Goal: Task Accomplishment & Management: Use online tool/utility

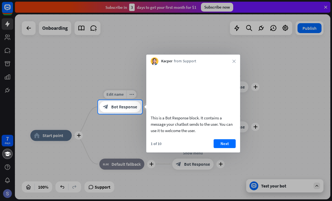
click at [119, 108] on span "Bot Response" at bounding box center [124, 107] width 26 height 6
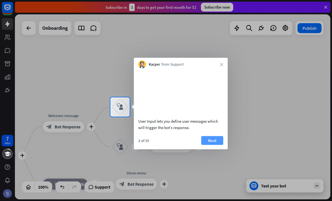
click at [204, 145] on button "Next" at bounding box center [212, 140] width 22 height 9
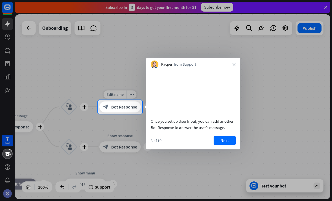
click at [128, 106] on span "Bot Response" at bounding box center [124, 107] width 26 height 6
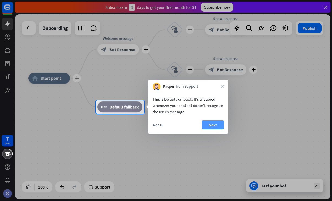
click at [215, 125] on button "Next" at bounding box center [213, 125] width 22 height 9
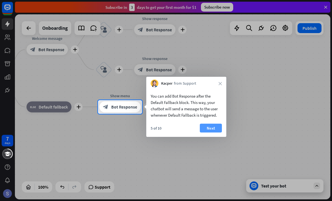
click at [216, 125] on button "Next" at bounding box center [211, 128] width 22 height 9
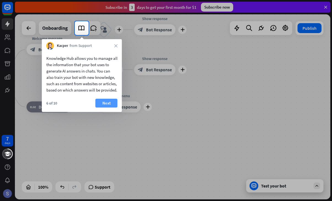
click at [110, 108] on button "Next" at bounding box center [106, 103] width 22 height 9
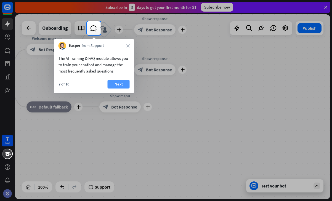
click at [121, 82] on button "Next" at bounding box center [119, 84] width 22 height 9
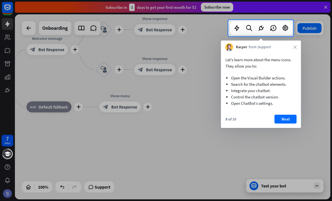
click at [288, 114] on div "Let’s learn more about the menu icons. They allow you to: Open the Visual Build…" at bounding box center [261, 89] width 80 height 77
click at [287, 120] on button "Next" at bounding box center [286, 119] width 22 height 9
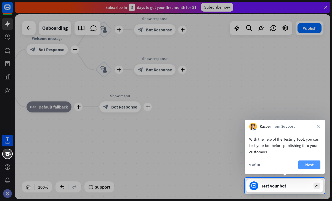
click at [304, 165] on button "Next" at bounding box center [309, 165] width 22 height 9
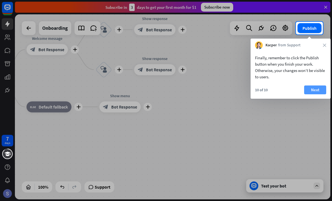
click at [313, 87] on button "Next" at bounding box center [315, 90] width 22 height 9
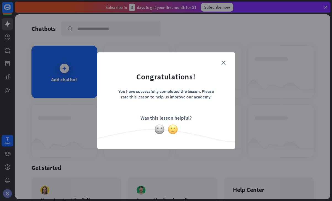
click at [172, 129] on img at bounding box center [173, 129] width 10 height 10
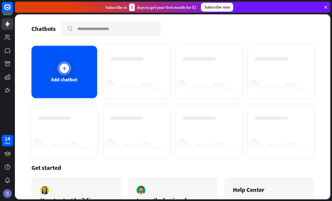
click at [68, 81] on div "Add chatbot" at bounding box center [64, 79] width 26 height 6
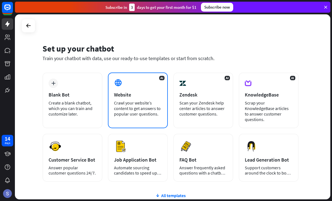
click at [123, 113] on div "Crawl your website’s content to get answers to popular user questions." at bounding box center [138, 108] width 48 height 17
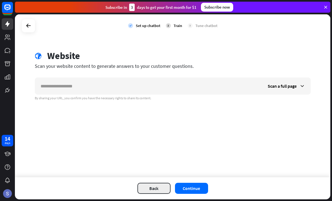
click at [152, 193] on button "Back" at bounding box center [153, 188] width 33 height 11
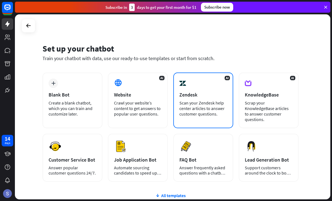
click at [213, 100] on div "AI Zendesk Scan your Zendesk help center articles to answer customer questions." at bounding box center [203, 101] width 60 height 56
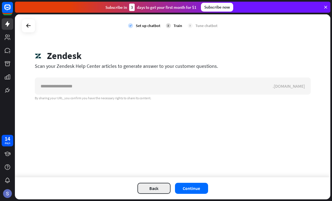
click at [158, 187] on button "Back" at bounding box center [153, 188] width 33 height 11
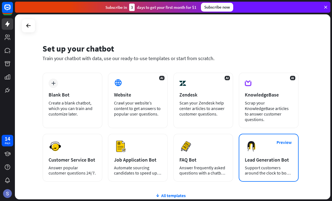
click at [254, 159] on div "Lead Generation Bot" at bounding box center [269, 160] width 48 height 6
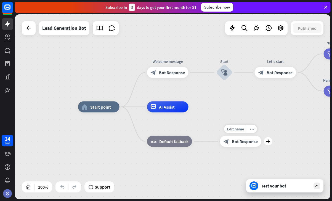
click at [258, 143] on div "block_bot_response Bot Response" at bounding box center [240, 141] width 41 height 11
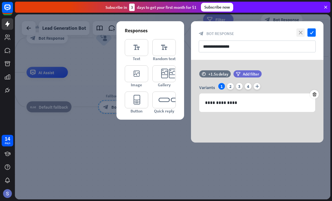
click at [299, 34] on icon "close" at bounding box center [300, 32] width 8 height 8
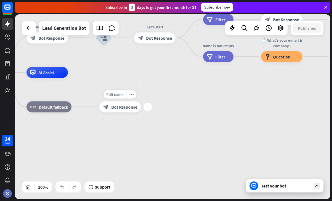
click at [146, 109] on div "plus" at bounding box center [148, 107] width 8 height 8
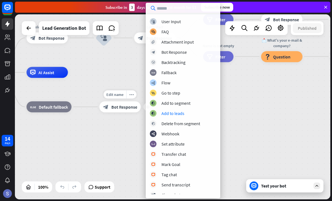
click at [120, 113] on div "Edit name more_horiz plus Fallback message block_bot_response Bot Response" at bounding box center [119, 107] width 41 height 11
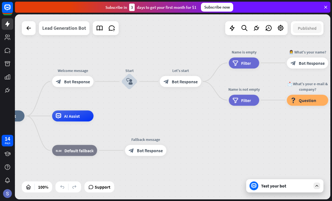
click at [44, 30] on div "Lead Generation Bot" at bounding box center [64, 28] width 44 height 14
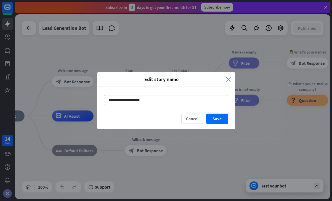
click at [230, 81] on icon "close" at bounding box center [228, 79] width 5 height 6
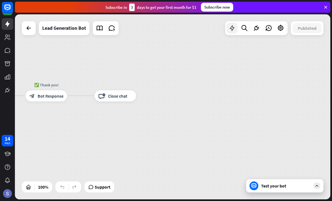
click at [229, 25] on icon at bounding box center [232, 28] width 7 height 7
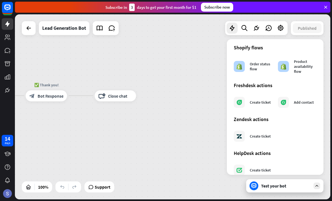
scroll to position [309, 0]
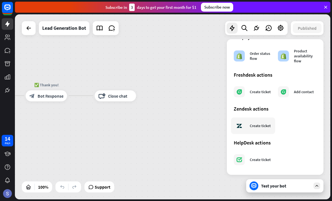
click at [236, 121] on div at bounding box center [239, 125] width 11 height 11
click at [187, 120] on div "home_2 Start point Welcome message block_bot_response Bot Response Start block_…" at bounding box center [172, 106] width 315 height 185
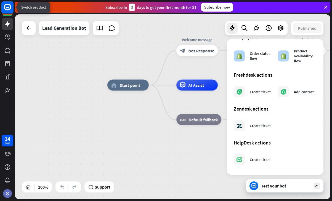
click at [7, 15] on icon at bounding box center [7, 9] width 12 height 12
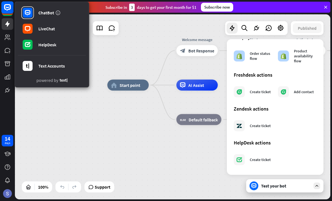
click at [7, 15] on icon at bounding box center [7, 9] width 12 height 12
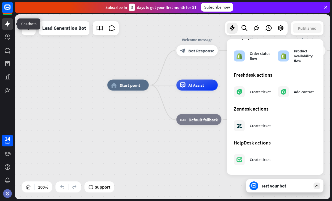
click at [6, 27] on icon at bounding box center [7, 24] width 7 height 7
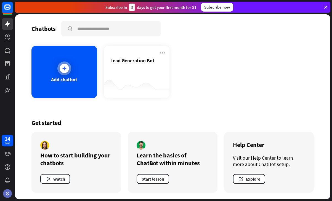
click at [68, 83] on div "Add chatbot" at bounding box center [64, 79] width 26 height 6
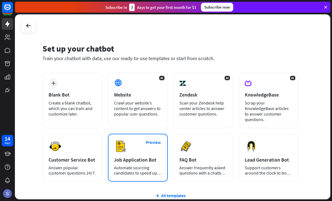
click at [125, 155] on div "Preview Job Application Bot Automate sourcing candidates to speed up your hirin…" at bounding box center [138, 158] width 60 height 48
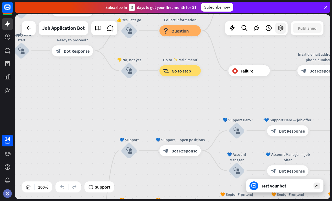
click at [282, 31] on icon at bounding box center [280, 28] width 7 height 7
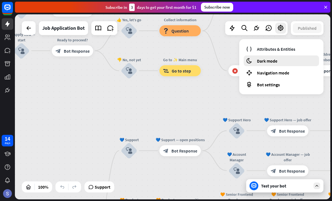
click at [264, 63] on div "moon Dark mode" at bounding box center [281, 60] width 75 height 11
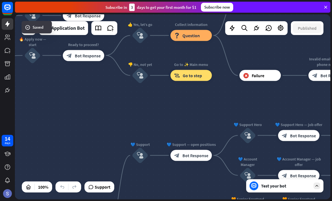
click at [201, 117] on div "home_2 Start point Welcome message block_bot_response Bot Response ✨ Main menu …" at bounding box center [172, 106] width 315 height 185
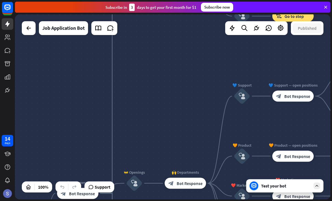
drag, startPoint x: 201, startPoint y: 117, endPoint x: 304, endPoint y: 59, distance: 118.1
click at [304, 59] on div "home_2 Start point Welcome message block_bot_response Bot Response ✨ Main menu …" at bounding box center [172, 106] width 315 height 185
click at [207, 13] on div "Subscribe [DATE] to get your first month for $1 Subscribe now" at bounding box center [173, 7] width 317 height 14
click at [25, 27] on div at bounding box center [28, 28] width 11 height 11
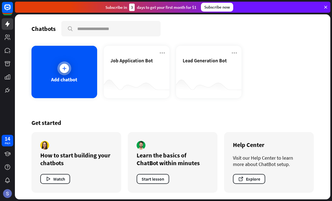
click at [60, 70] on div at bounding box center [64, 68] width 9 height 9
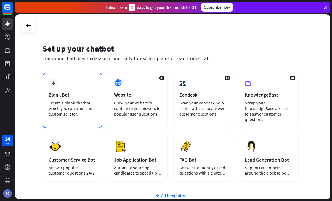
click at [63, 93] on div "Blank Bot" at bounding box center [73, 95] width 48 height 6
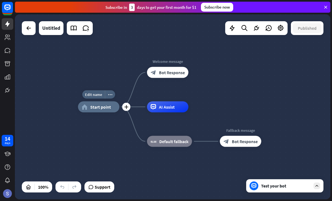
click at [102, 107] on span "Start point" at bounding box center [100, 107] width 21 height 6
click at [209, 94] on div "home_2 Start point Welcome message block_bot_response Bot Response AI Assist bl…" at bounding box center [172, 106] width 315 height 185
click at [164, 73] on span "Bot Response" at bounding box center [172, 73] width 26 height 6
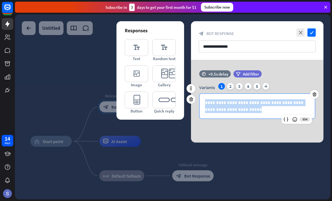
drag, startPoint x: 205, startPoint y: 103, endPoint x: 251, endPoint y: 111, distance: 47.3
click at [251, 111] on div "**********" at bounding box center [257, 106] width 115 height 25
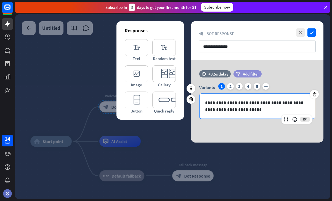
click at [245, 73] on span "Add filter" at bounding box center [251, 73] width 16 height 5
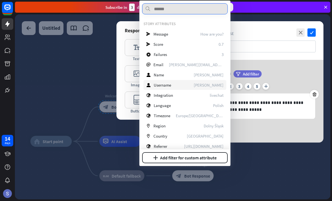
scroll to position [78, 0]
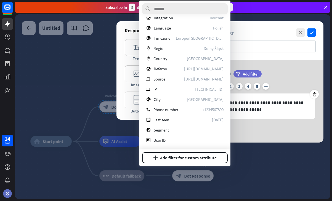
click at [283, 67] on div "**********" at bounding box center [257, 101] width 132 height 83
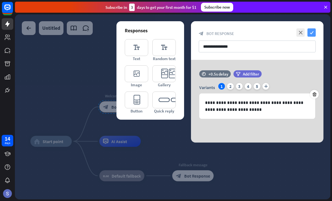
click at [312, 36] on icon "check" at bounding box center [311, 32] width 8 height 8
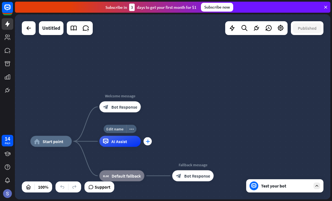
click at [148, 144] on div "plus" at bounding box center [148, 141] width 8 height 8
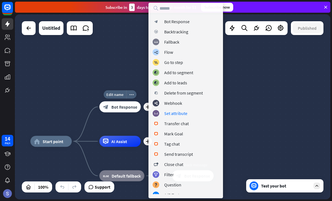
click at [141, 113] on div "Edit name more_horiz plus block_bot_response Bot Response" at bounding box center [119, 107] width 41 height 11
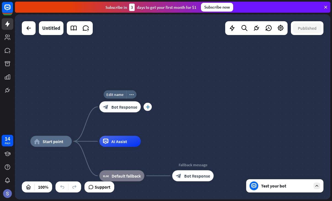
click at [147, 108] on icon "plus" at bounding box center [148, 107] width 4 height 4
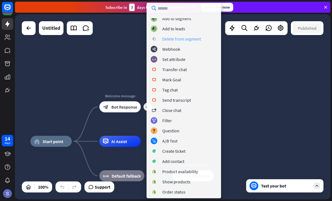
scroll to position [86, 0]
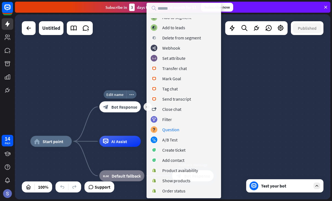
click at [125, 113] on div "Edit name more_horiz plus Welcome message block_bot_response Bot Response" at bounding box center [119, 107] width 41 height 11
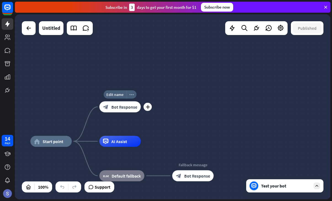
click at [130, 96] on icon "more_horiz" at bounding box center [131, 94] width 4 height 4
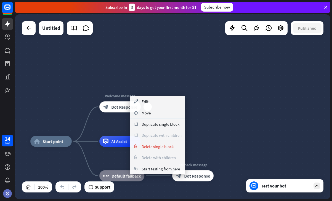
click at [121, 113] on div "plus Welcome message block_bot_response Bot Response" at bounding box center [119, 107] width 41 height 11
